Goal: Complete application form

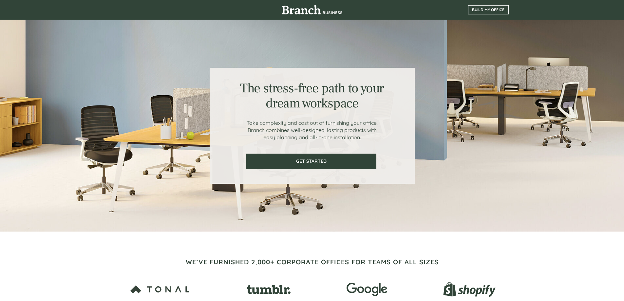
click at [486, 10] on span "BUILD MY OFFICE" at bounding box center [488, 10] width 40 height 5
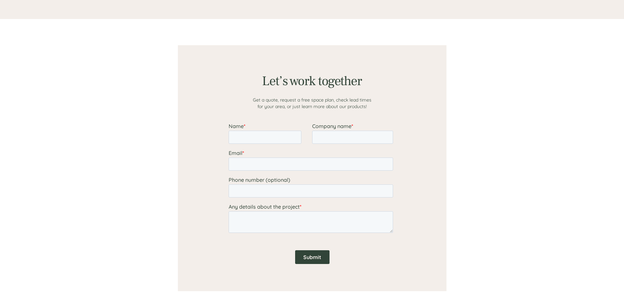
scroll to position [508, 0]
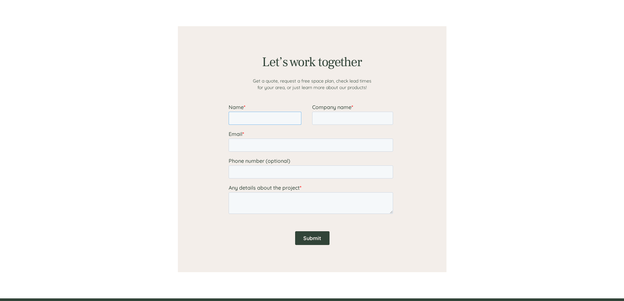
click at [254, 118] on input "Name *" at bounding box center [264, 118] width 73 height 13
click at [140, 96] on div at bounding box center [312, 149] width 393 height 298
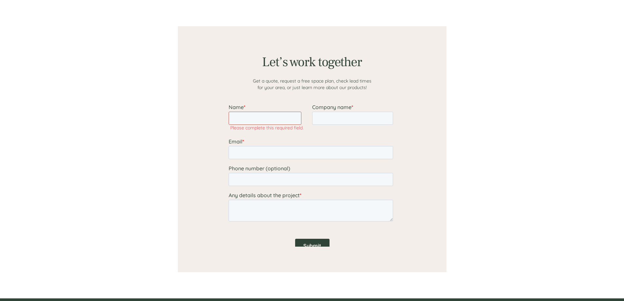
click at [247, 117] on input "Name *" at bounding box center [264, 118] width 73 height 13
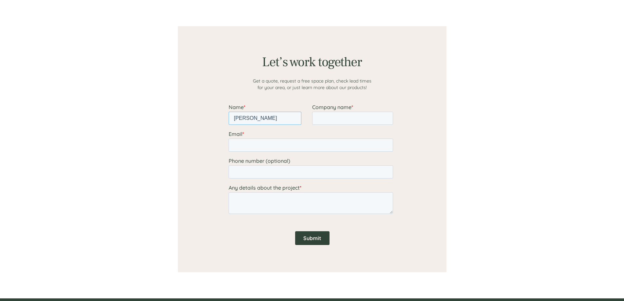
type input "[PERSON_NAME]"
click at [326, 119] on input "Company name *" at bounding box center [352, 118] width 81 height 13
type input "[PERSON_NAME] arquitectos"
click at [314, 145] on input "Email *" at bounding box center [310, 145] width 164 height 13
type input "[EMAIL_ADDRESS][DOMAIN_NAME]"
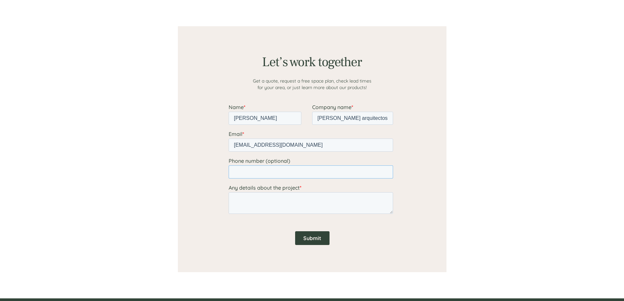
click at [280, 173] on input "Phone number (optional)" at bounding box center [310, 171] width 164 height 13
type input "3"
click at [194, 201] on div at bounding box center [312, 149] width 269 height 246
click at [315, 237] on input "Submit" at bounding box center [312, 238] width 34 height 14
click at [294, 201] on textarea "Any details about the project *" at bounding box center [310, 203] width 164 height 22
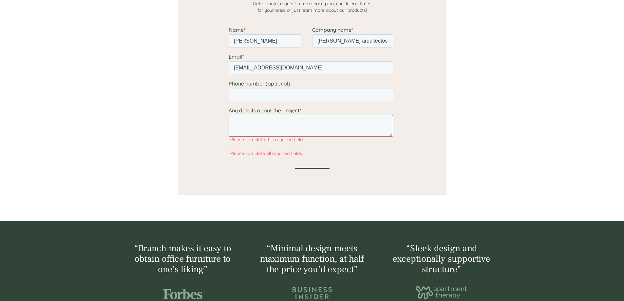
scroll to position [574, 0]
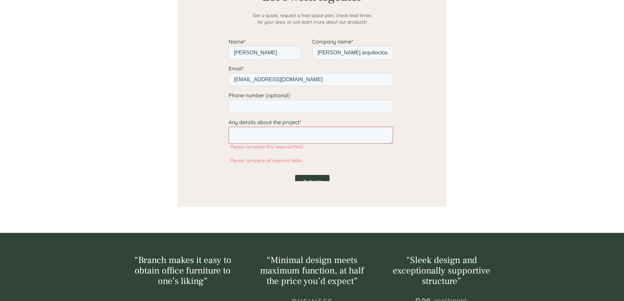
drag, startPoint x: 390, startPoint y: 146, endPoint x: 397, endPoint y: 142, distance: 7.7
click html "Name * [PERSON_NAME] Company name * [PERSON_NAME] arquitectos Email * [EMAIL_AD…"
click at [346, 136] on textarea "Any details about the project *" at bounding box center [310, 135] width 164 height 17
type textarea "Looking for forniture for my office"
click at [303, 163] on input "Submit" at bounding box center [312, 168] width 34 height 14
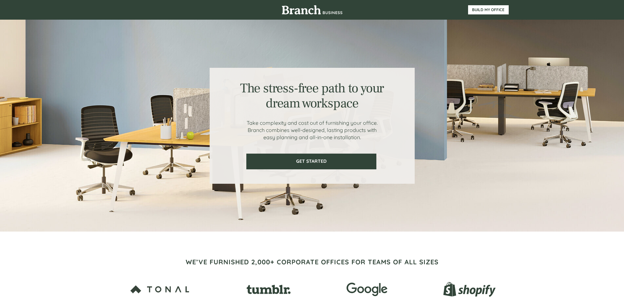
scroll to position [131, 0]
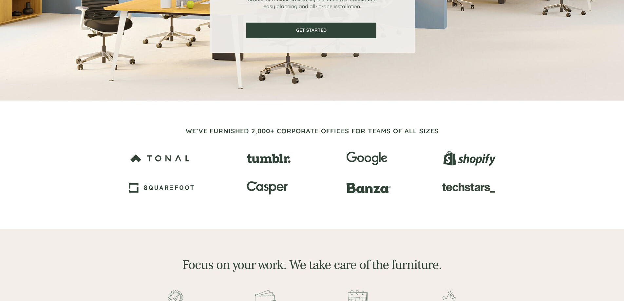
drag, startPoint x: 167, startPoint y: 159, endPoint x: 170, endPoint y: 159, distance: 3.6
click at [167, 159] on img at bounding box center [160, 158] width 62 height 31
click at [301, 163] on div at bounding box center [312, 173] width 367 height 60
drag, startPoint x: 409, startPoint y: 152, endPoint x: 465, endPoint y: 157, distance: 56.5
click at [411, 152] on div at bounding box center [312, 173] width 367 height 60
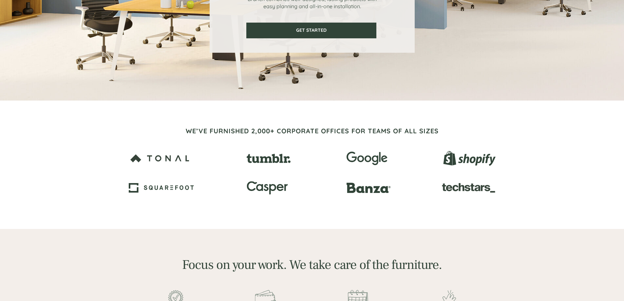
click at [262, 141] on div at bounding box center [312, 165] width 393 height 128
drag, startPoint x: 263, startPoint y: 126, endPoint x: 263, endPoint y: 155, distance: 28.5
click at [263, 127] on h2 "WE’VE FURNISHED 2,000+ CORPORATE OFFICES FOR TEAMS OF ALL SIZES" at bounding box center [312, 130] width 262 height 9
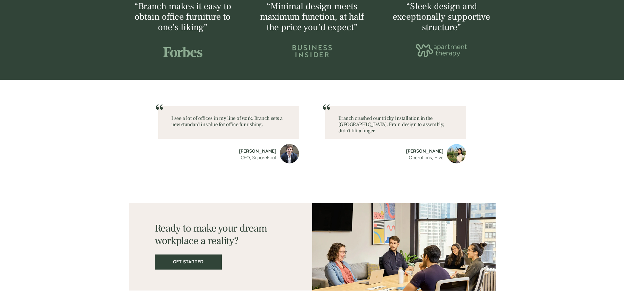
scroll to position [830, 0]
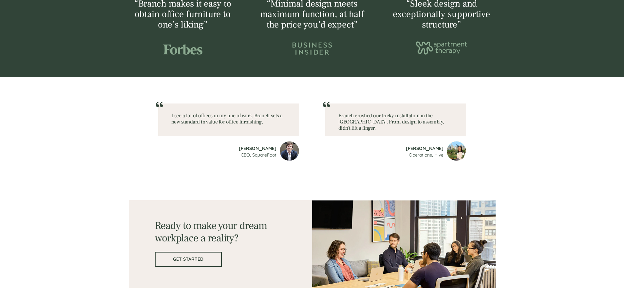
click at [189, 261] on span "GET STARTED" at bounding box center [189, 259] width 66 height 6
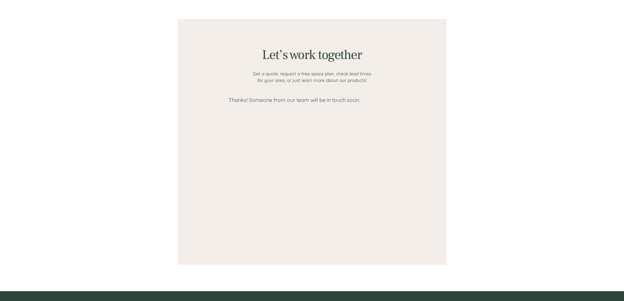
scroll to position [508, 0]
